Goal: Ask a question

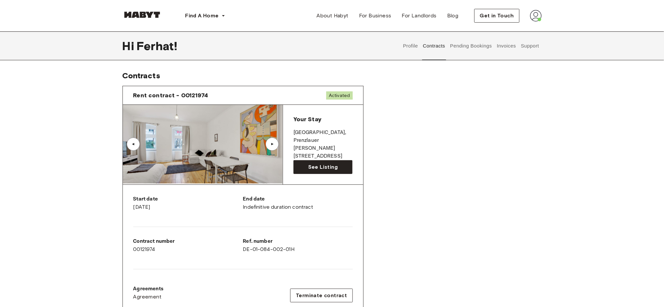
click at [523, 50] on button "Support" at bounding box center [530, 45] width 20 height 29
click at [543, 50] on div "Hi [PERSON_NAME] ! Profile Contracts Pending Bookings Invoices Support" at bounding box center [331, 45] width 471 height 29
click at [537, 48] on button "Support" at bounding box center [530, 45] width 20 height 29
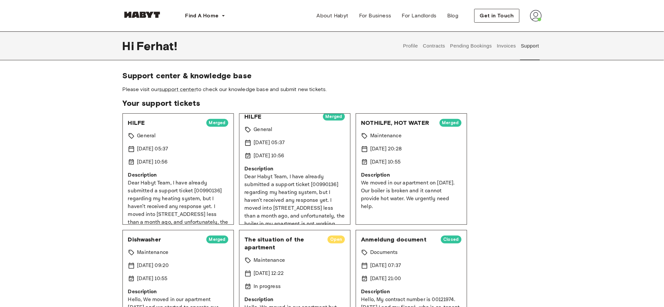
click at [433, 197] on p "We moved in our apartment on [DATE]. Our boiler is broken and it cannot provide…" at bounding box center [411, 194] width 100 height 31
click at [407, 41] on button "Profile" at bounding box center [410, 45] width 17 height 29
